Goal: Transaction & Acquisition: Purchase product/service

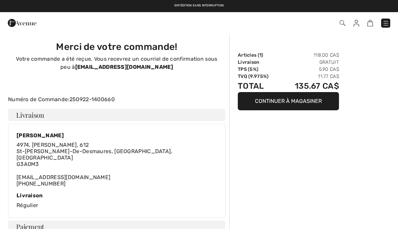
checkbox input "true"
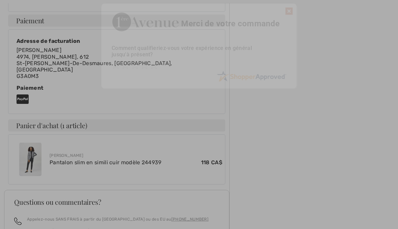
scroll to position [206, 0]
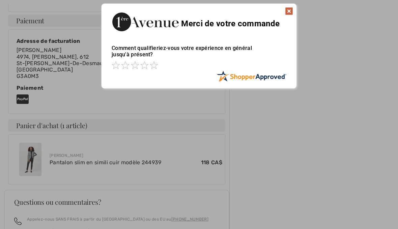
click at [36, 147] on div at bounding box center [199, 114] width 398 height 229
click at [290, 10] on img at bounding box center [289, 11] width 8 height 8
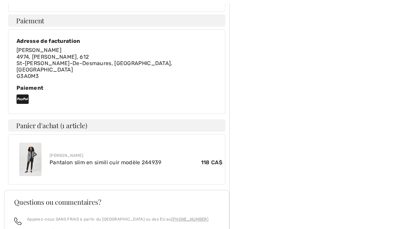
click at [39, 143] on img at bounding box center [30, 159] width 22 height 33
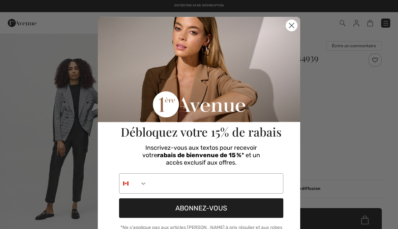
checkbox input "true"
click at [293, 26] on icon "Close dialog" at bounding box center [292, 25] width 5 height 5
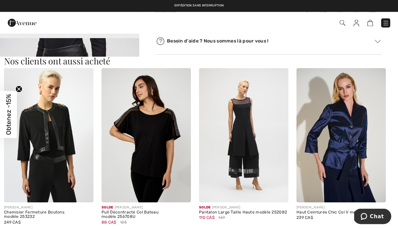
scroll to position [639, 0]
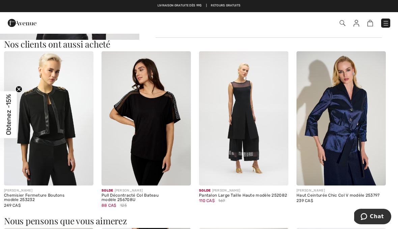
click at [356, 125] on img at bounding box center [341, 118] width 89 height 134
click at [352, 92] on img at bounding box center [341, 118] width 89 height 134
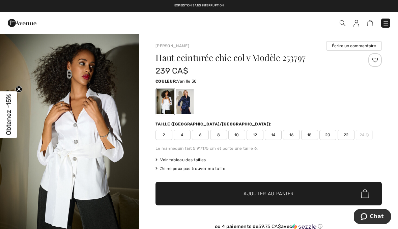
click at [190, 100] on div at bounding box center [185, 101] width 18 height 25
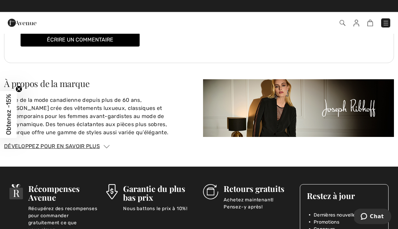
scroll to position [948, 0]
